Goal: Information Seeking & Learning: Understand process/instructions

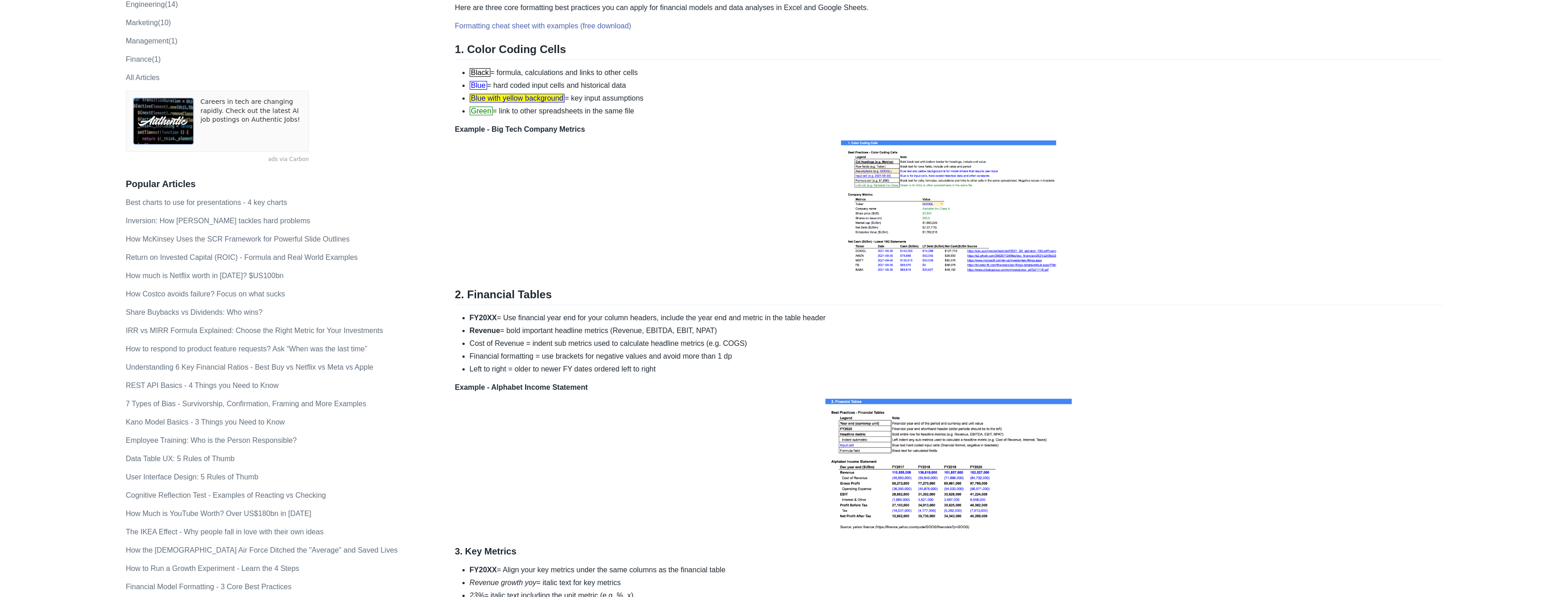
scroll to position [71, 0]
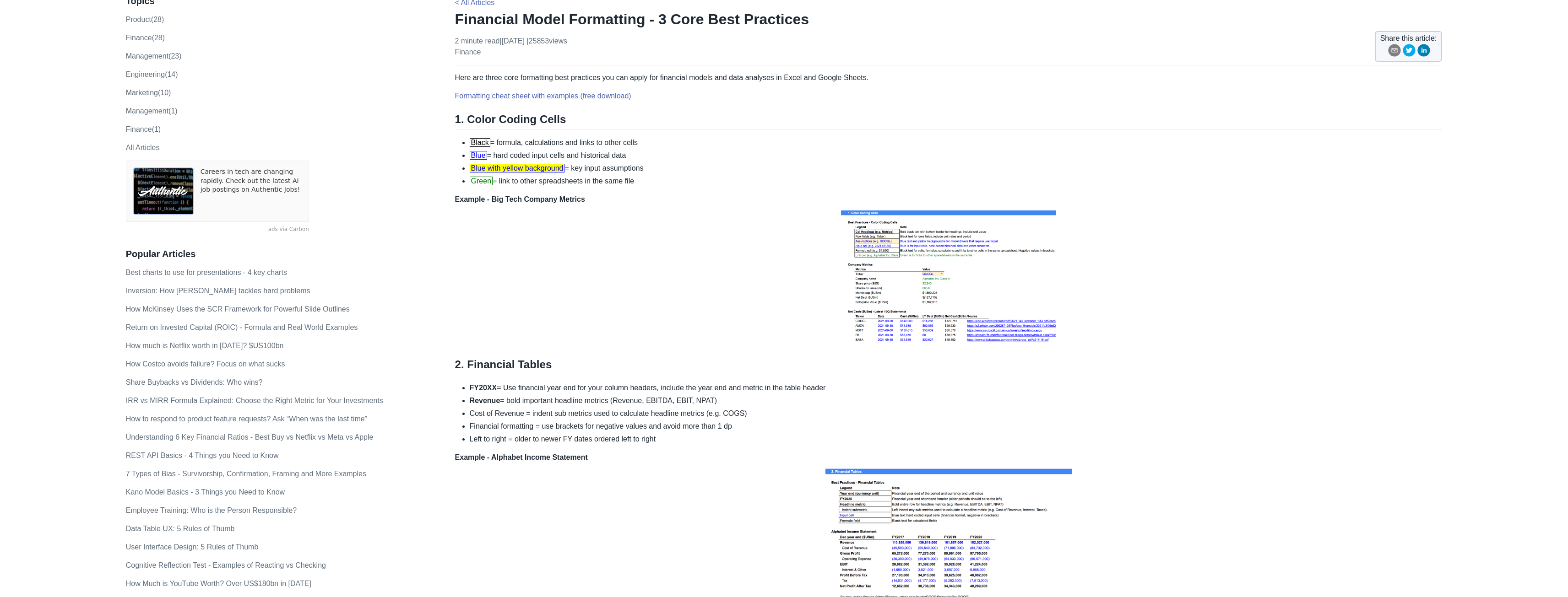
drag, startPoint x: 640, startPoint y: 179, endPoint x: 582, endPoint y: 180, distance: 58.0
click at [582, 180] on li "Green = link to other spreadsheets in the same file" at bounding box center [956, 181] width 973 height 11
click at [648, 188] on div "Here are three core formatting best practices you can apply for financial model…" at bounding box center [949, 467] width 987 height 790
drag, startPoint x: 649, startPoint y: 169, endPoint x: 562, endPoint y: 172, distance: 87.1
click at [562, 172] on li "Blue with yellow background = key input assumptions" at bounding box center [956, 169] width 973 height 11
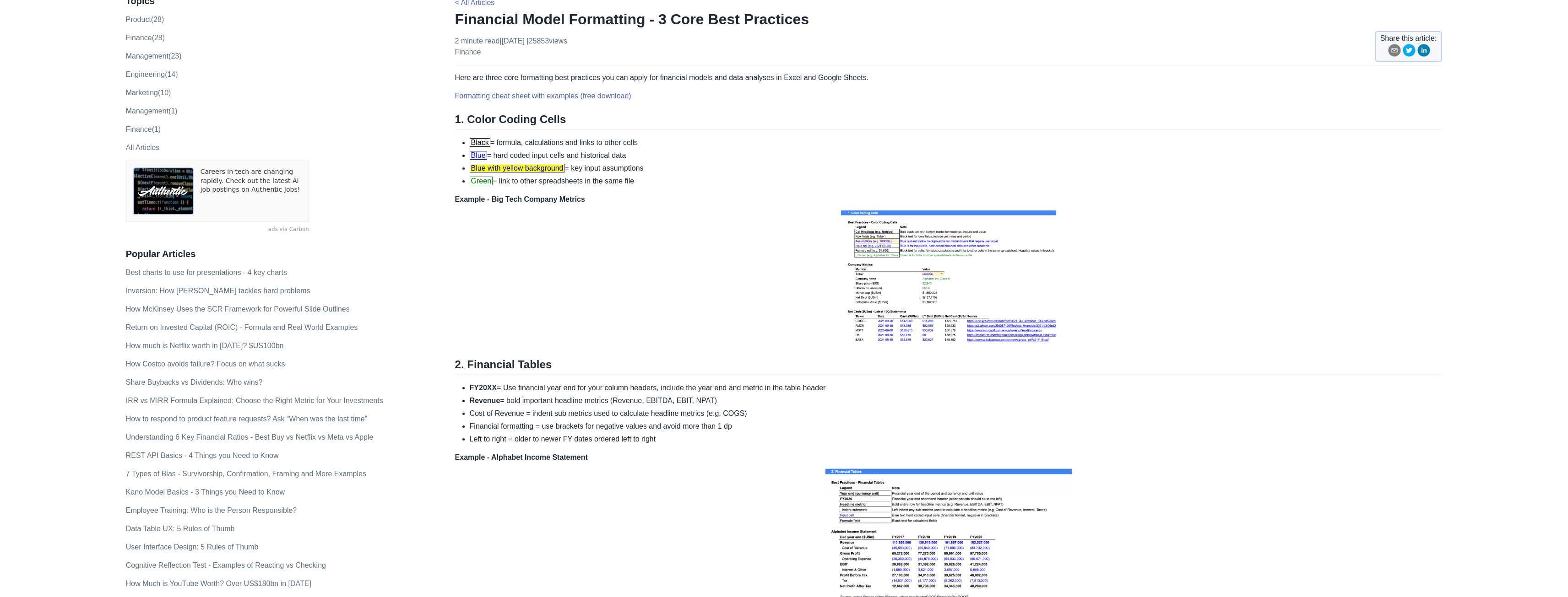
click at [565, 181] on li "Green = link to other spreadsheets in the same file" at bounding box center [956, 181] width 973 height 11
drag, startPoint x: 655, startPoint y: 179, endPoint x: 500, endPoint y: 178, distance: 155.0
click at [500, 178] on li "Green = link to other spreadsheets in the same file" at bounding box center [956, 181] width 973 height 11
copy li "link to other spreadsheets in the same file"
